Goal: Information Seeking & Learning: Learn about a topic

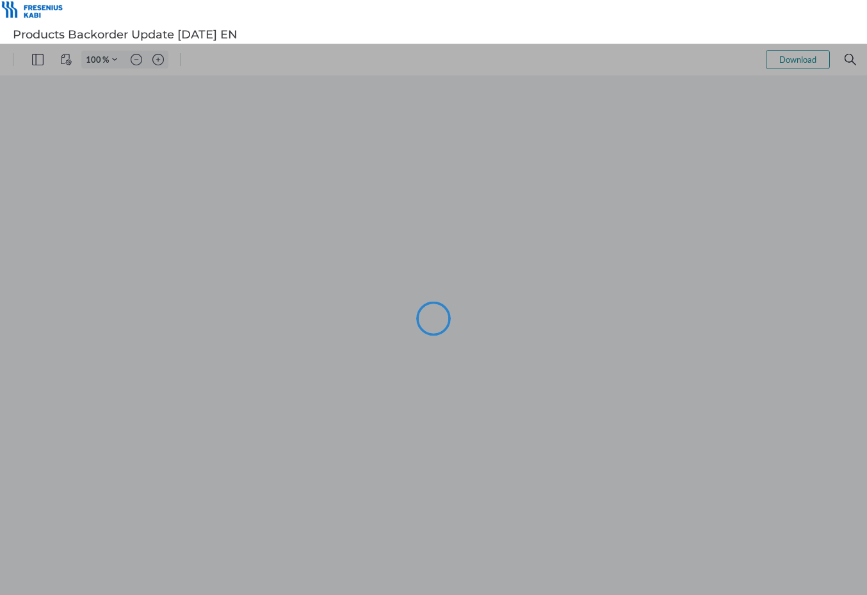
type input "102"
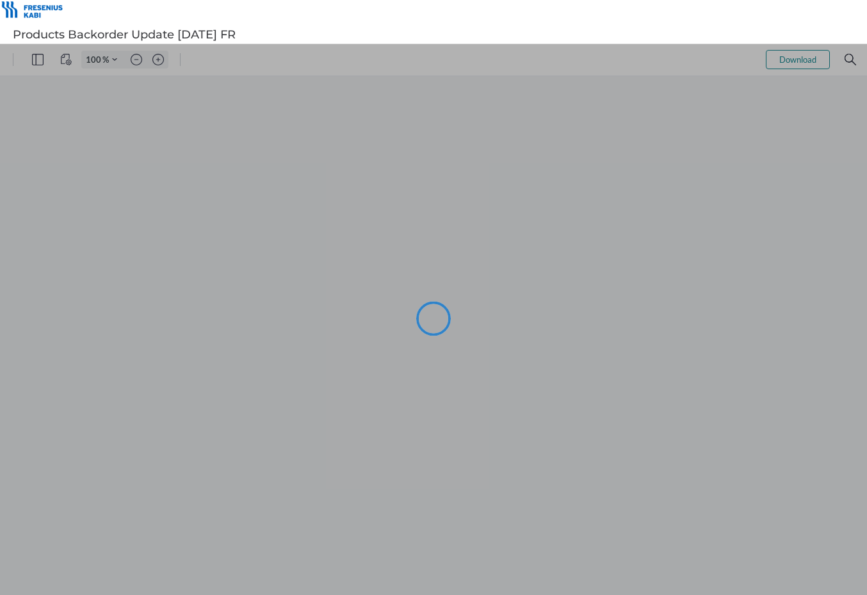
type input "102"
